Goal: Task Accomplishment & Management: Manage account settings

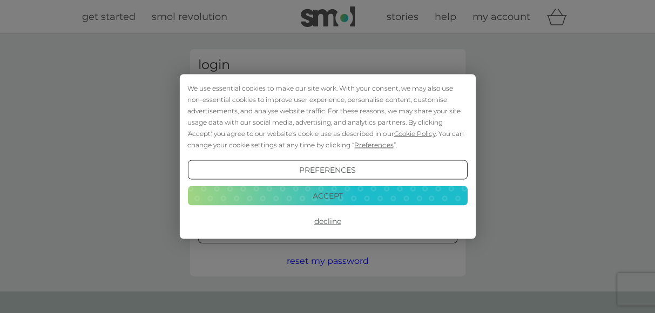
click at [324, 188] on button "Accept" at bounding box center [327, 195] width 280 height 19
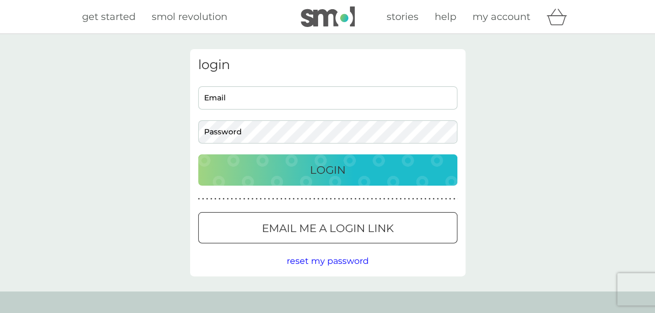
click at [267, 94] on input "Email" at bounding box center [327, 97] width 259 height 23
type input "turnalice@Gmail.com"
click at [198, 154] on button "Login" at bounding box center [327, 169] width 259 height 31
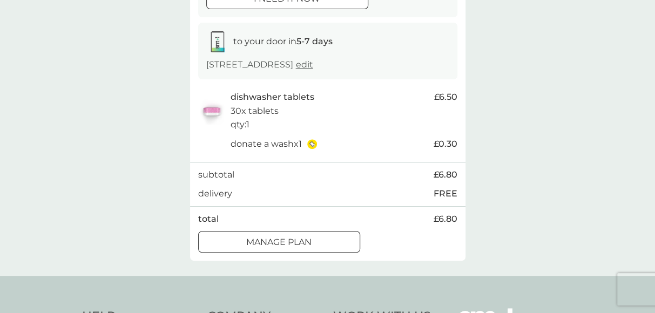
scroll to position [216, 0]
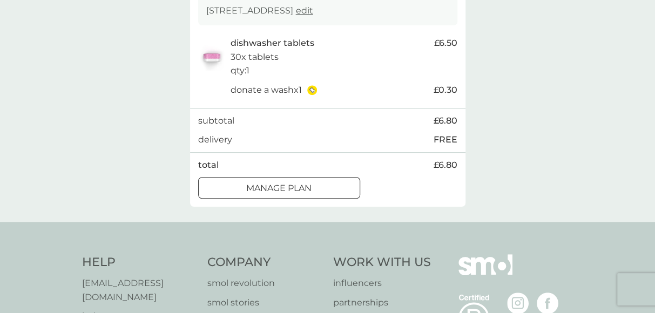
click at [286, 193] on div at bounding box center [279, 188] width 39 height 11
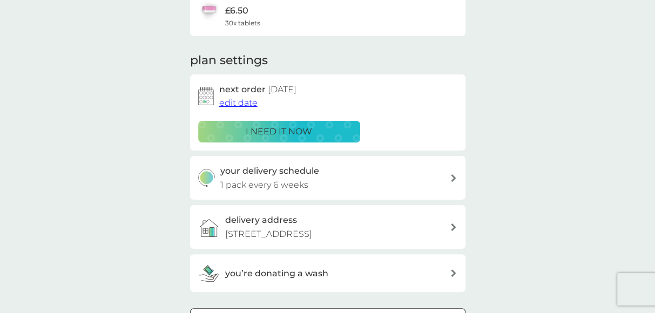
scroll to position [216, 0]
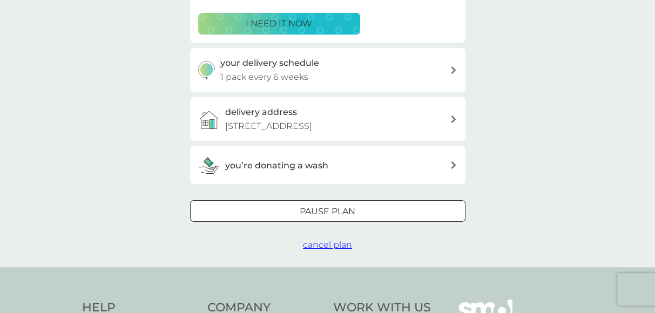
click at [294, 66] on h3 "your delivery schedule" at bounding box center [269, 63] width 99 height 14
select select "42"
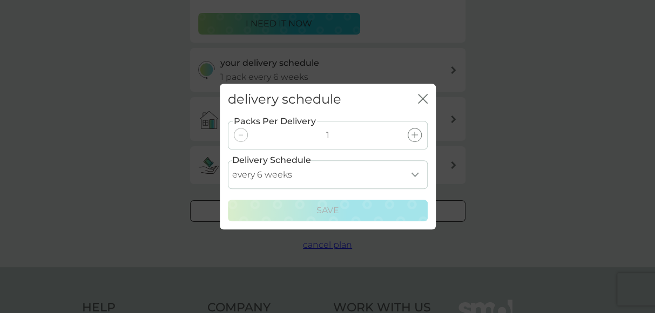
click at [409, 177] on select "every 1 week every 2 weeks every 3 weeks every 4 weeks every 5 weeks every 6 we…" at bounding box center [328, 174] width 200 height 29
click at [408, 176] on select "every 1 week every 2 weeks every 3 weeks every 4 weeks every 5 weeks every 6 we…" at bounding box center [328, 174] width 200 height 29
click at [417, 105] on div "delivery schedule close" at bounding box center [328, 100] width 216 height 32
click at [420, 96] on icon "close" at bounding box center [423, 99] width 10 height 10
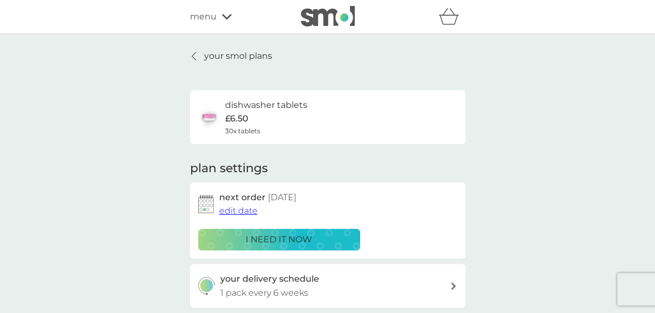
scroll to position [162, 0]
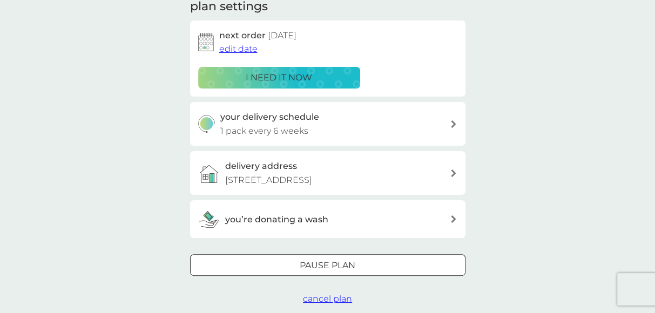
click at [349, 270] on p "Pause plan" at bounding box center [328, 266] width 56 height 14
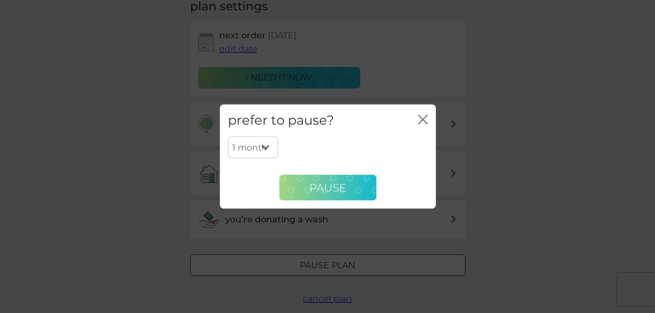
click at [334, 177] on button "Pause" at bounding box center [327, 188] width 97 height 26
